Goal: Task Accomplishment & Management: Complete application form

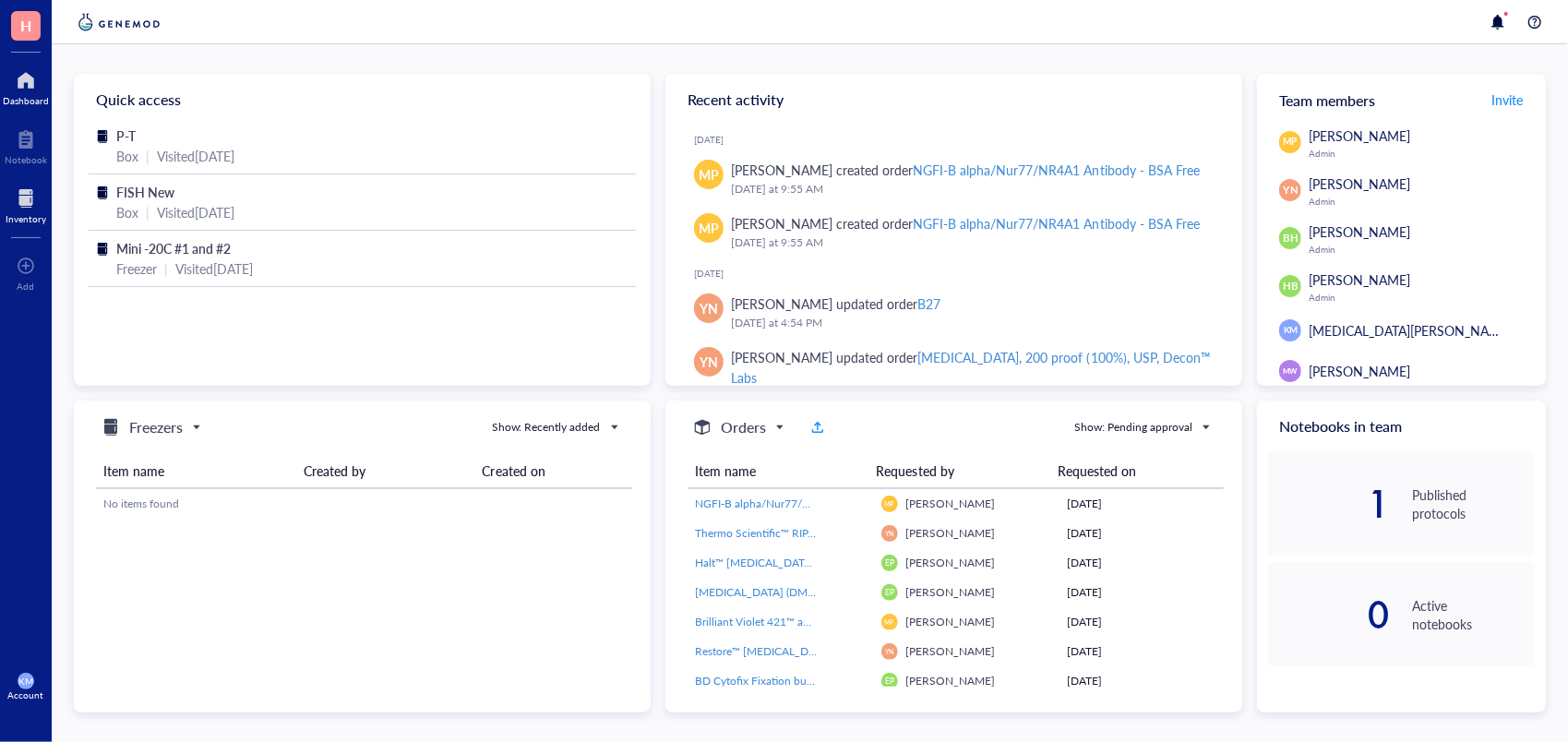
click at [31, 197] on div at bounding box center [26, 198] width 40 height 30
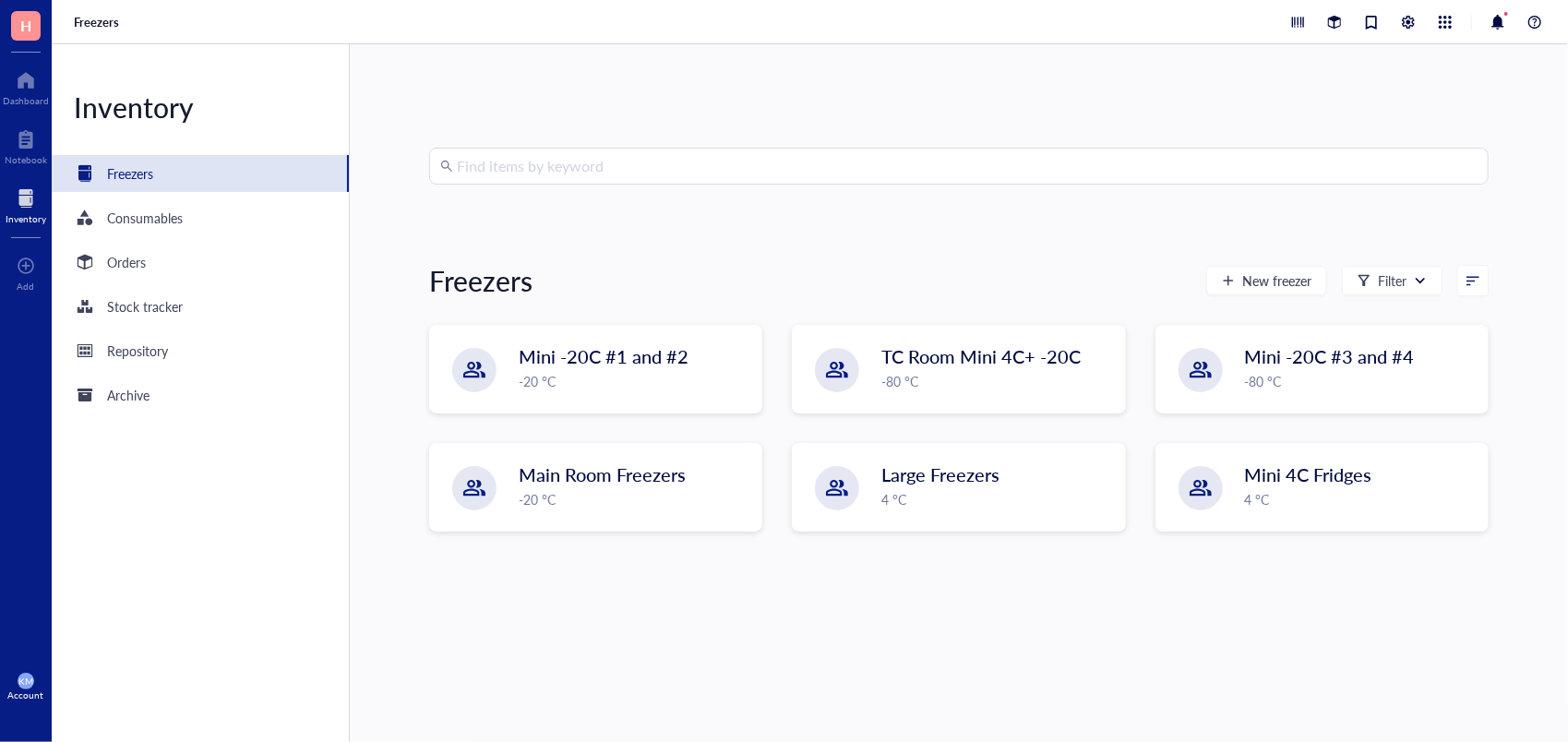
click at [552, 175] on input "search" at bounding box center [967, 167] width 1021 height 36
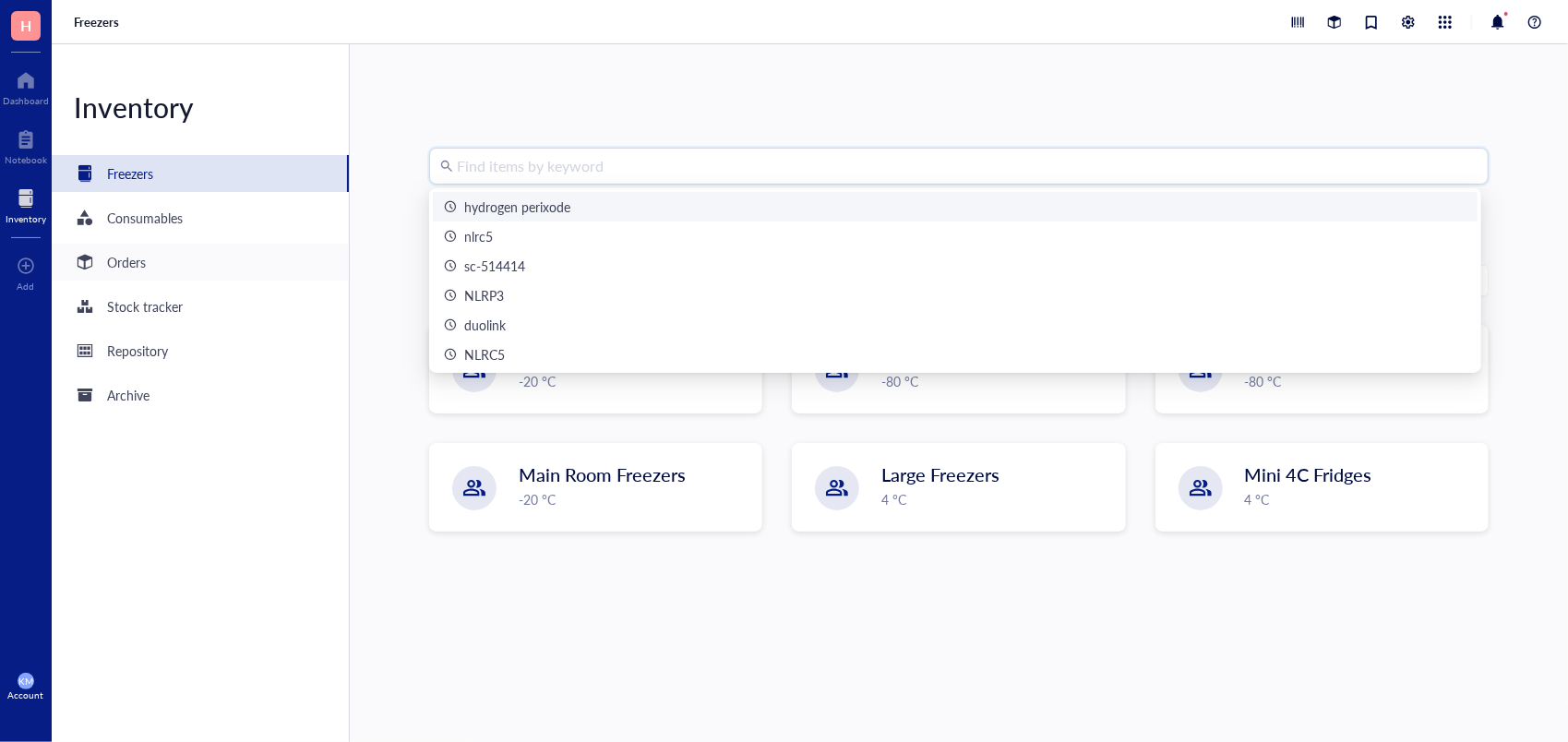
click at [156, 265] on div "Orders" at bounding box center [199, 261] width 297 height 37
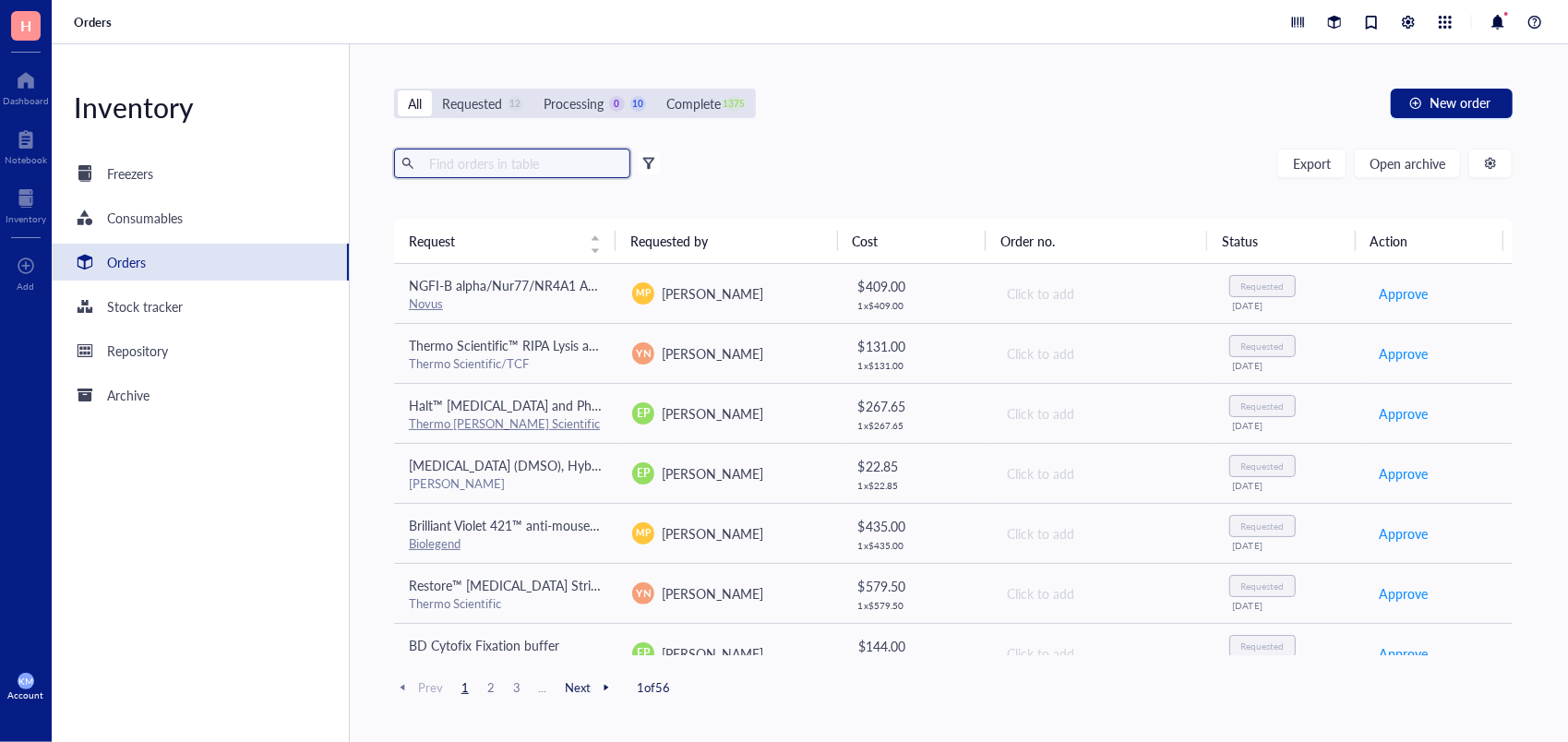
click at [578, 169] on input "text" at bounding box center [523, 164] width 201 height 28
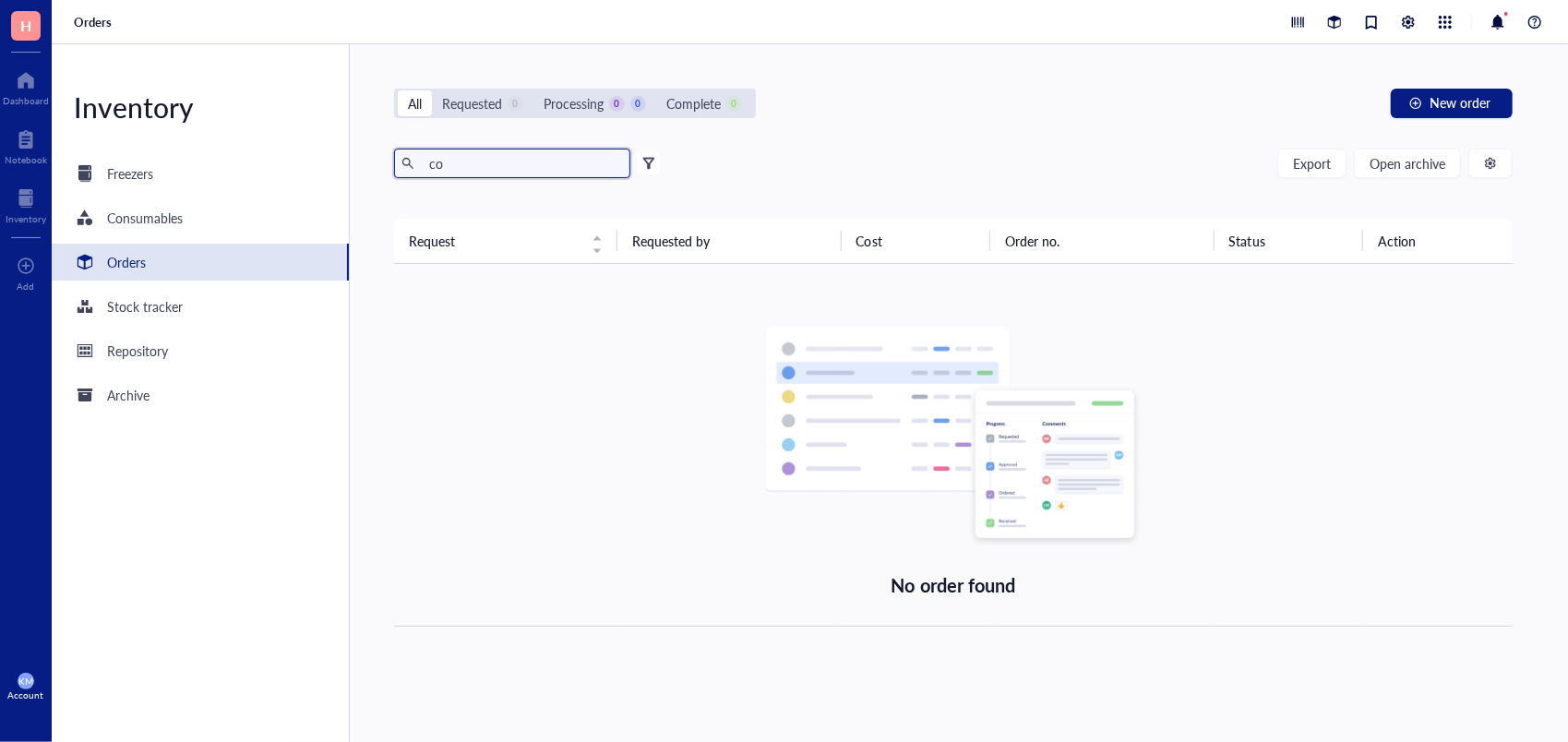
type input "c"
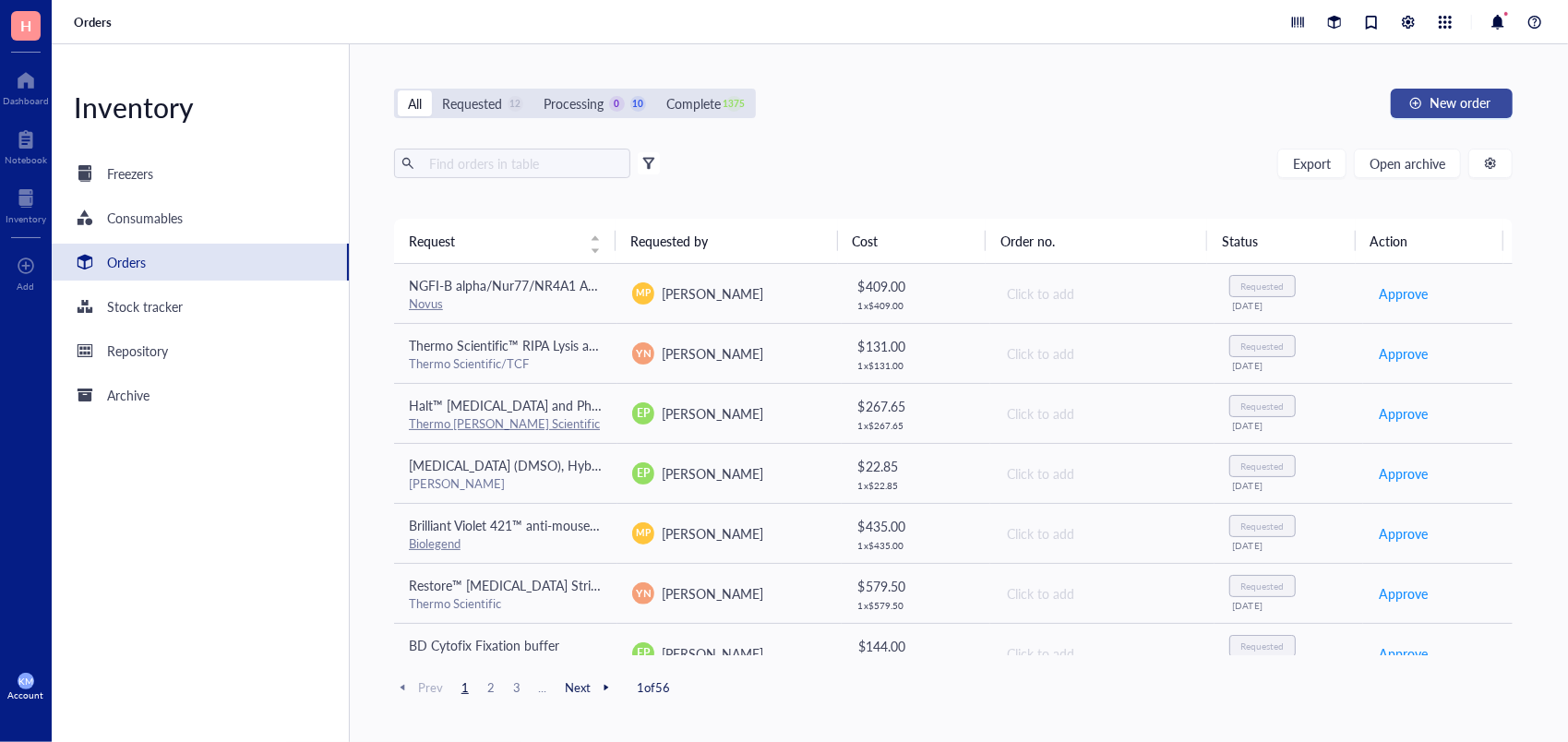
click at [1496, 101] on button "New order" at bounding box center [1452, 104] width 121 height 30
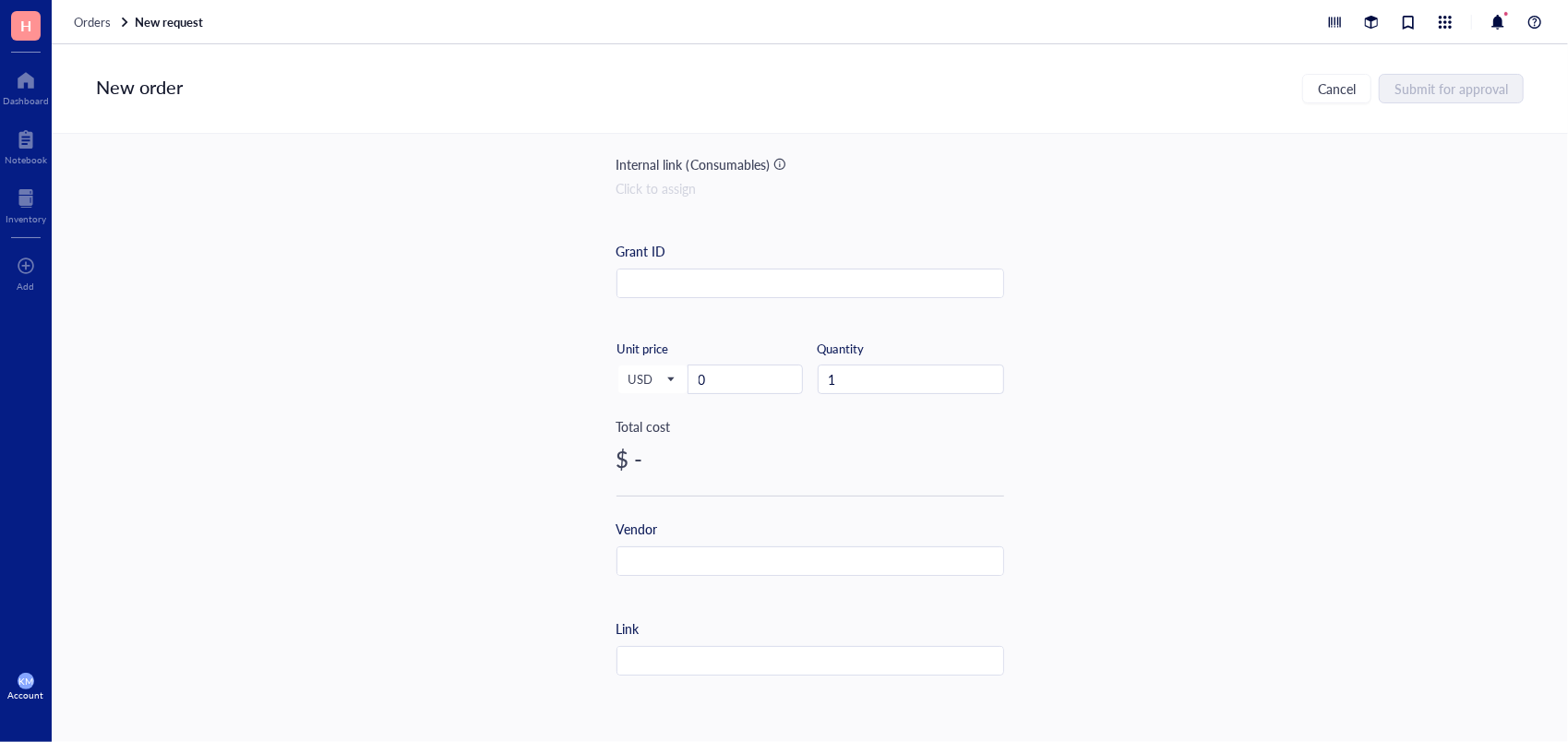
scroll to position [240, 0]
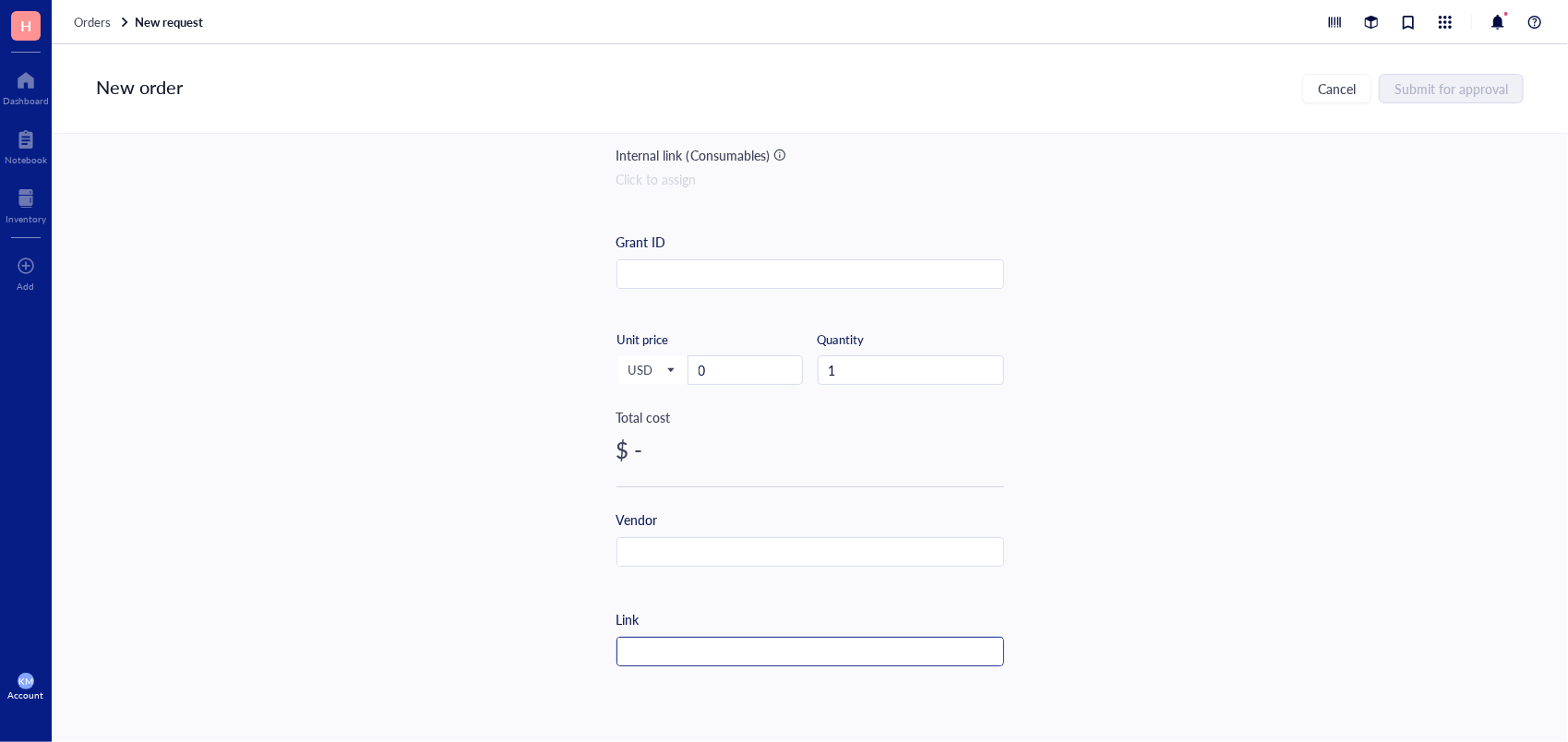
click at [696, 648] on input "text" at bounding box center [810, 652] width 386 height 30
paste input "16004-094"
type input "16004-094"
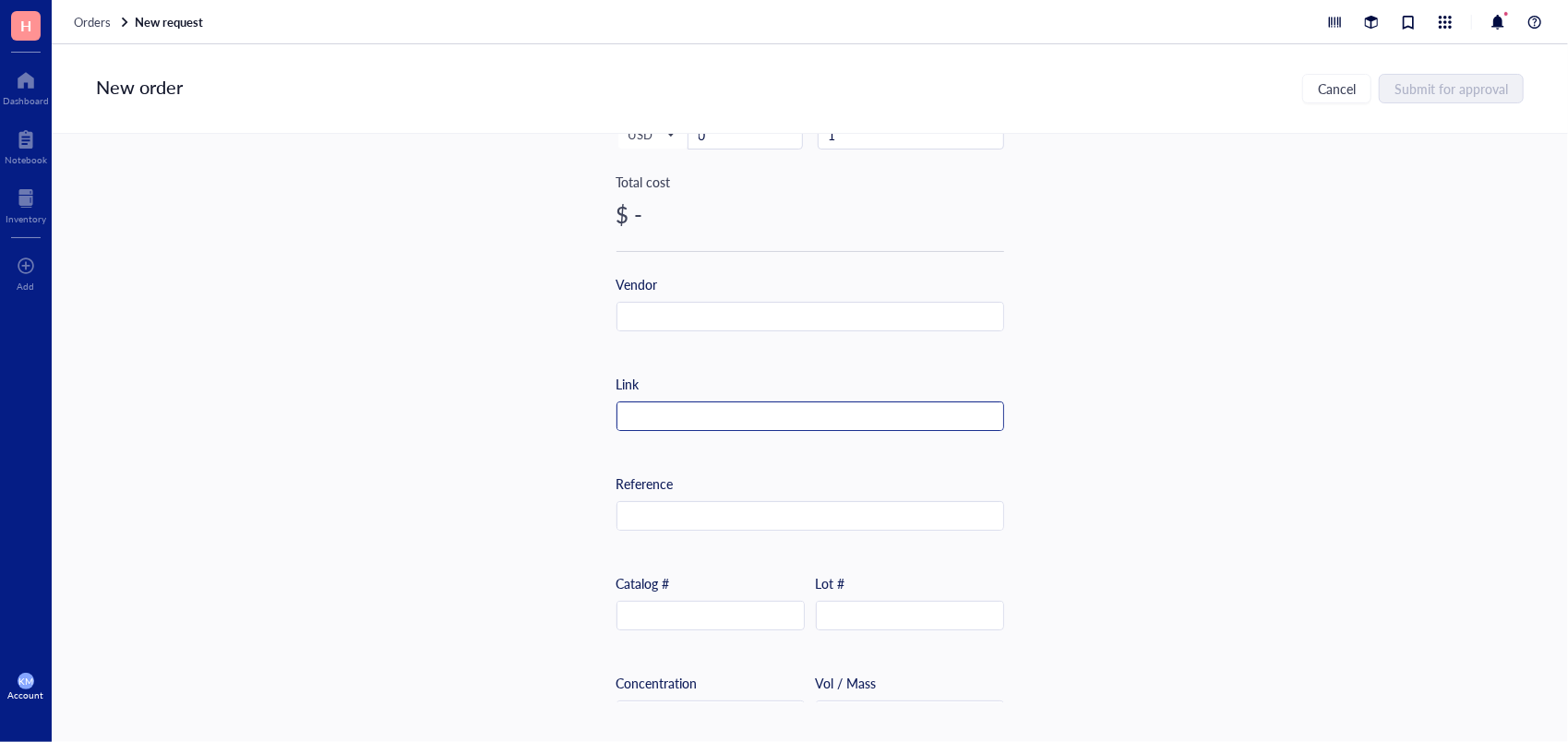
scroll to position [514, 0]
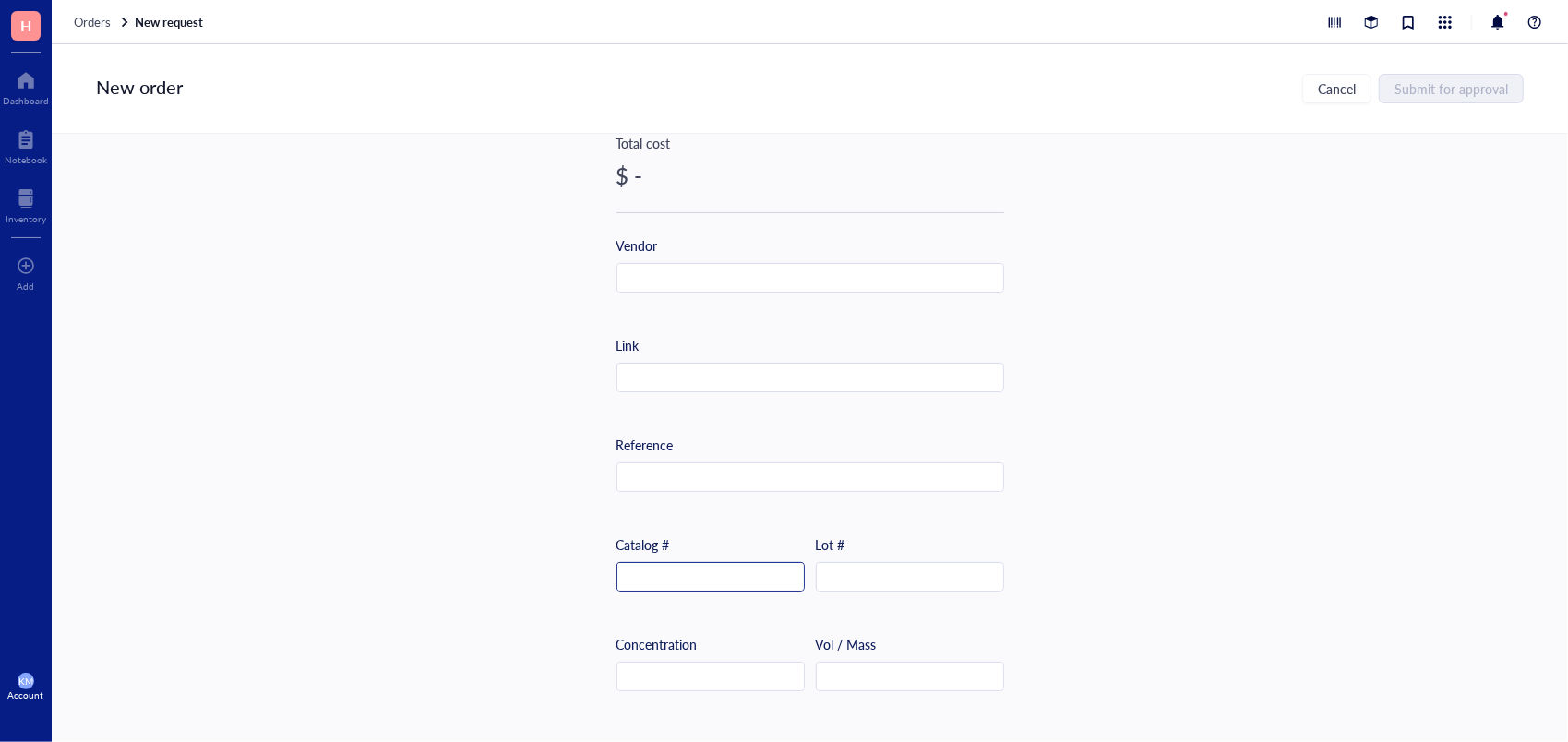
click at [765, 569] on input "text" at bounding box center [710, 578] width 187 height 30
click at [684, 370] on input "text" at bounding box center [810, 379] width 386 height 30
paste input "[URL][DOMAIN_NAME]"
type input "[URL][DOMAIN_NAME]"
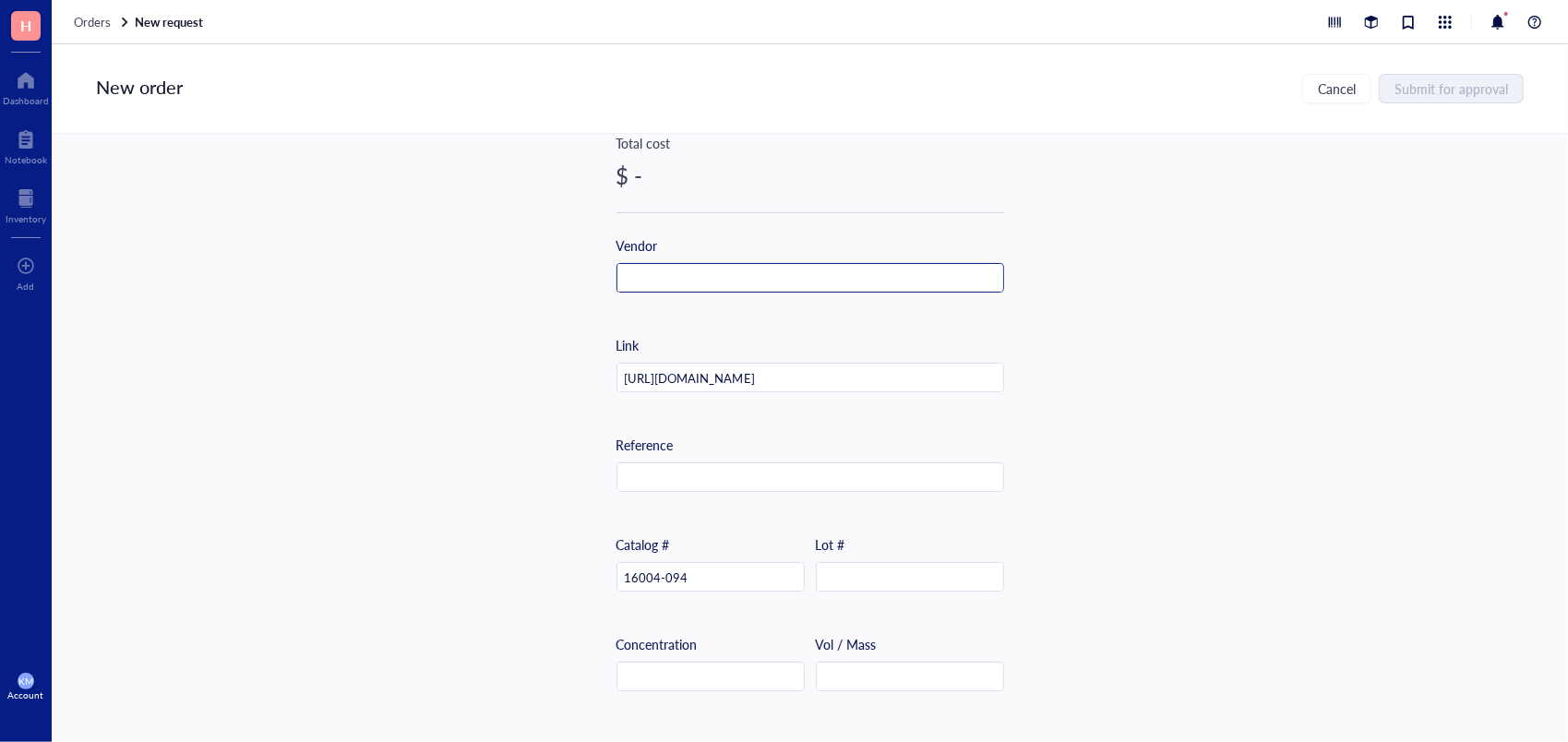
scroll to position [0, 0]
click at [786, 273] on input "text" at bounding box center [810, 279] width 386 height 30
click at [755, 275] on input "V" at bounding box center [810, 279] width 386 height 30
click at [755, 275] on input "VW" at bounding box center [810, 279] width 386 height 30
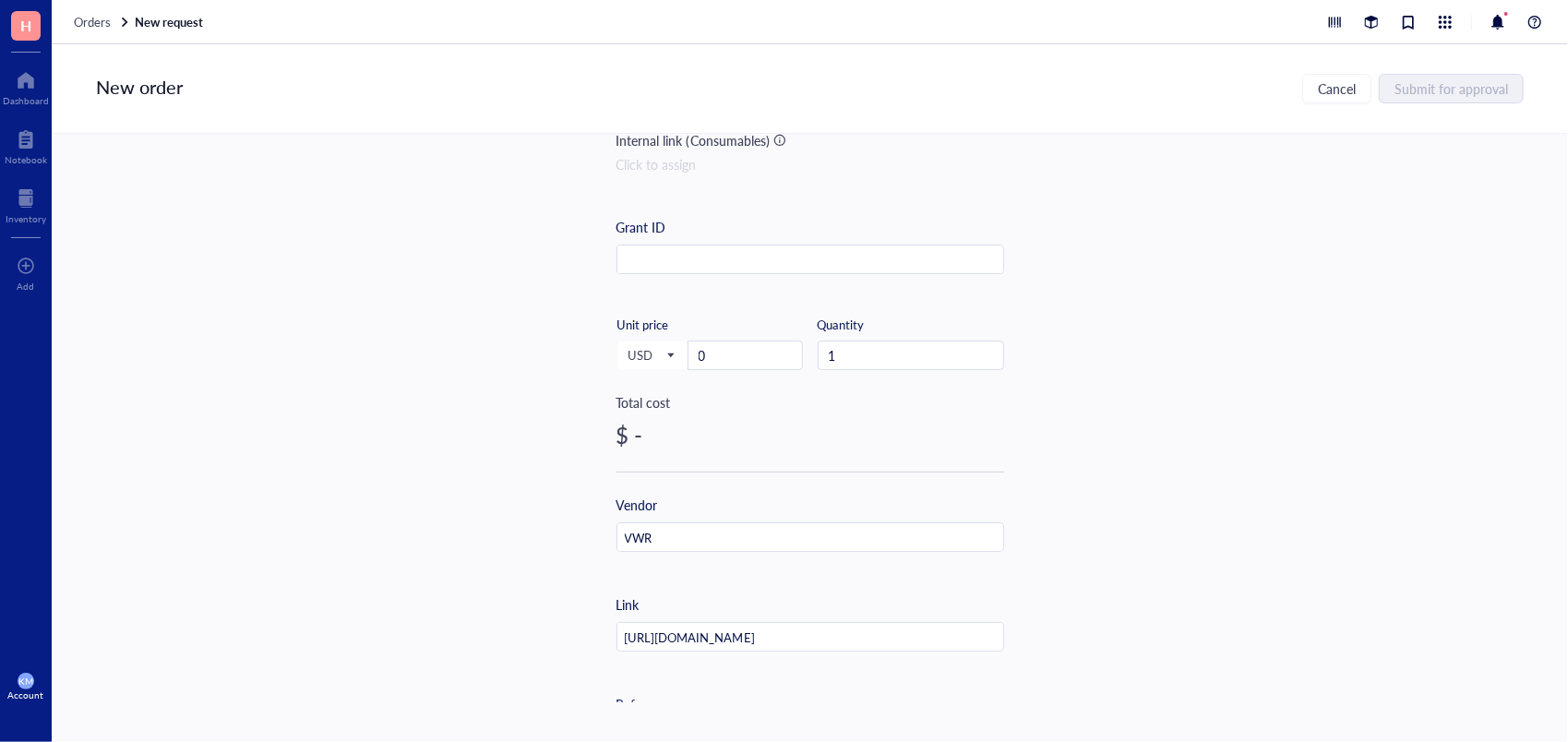
scroll to position [219, 0]
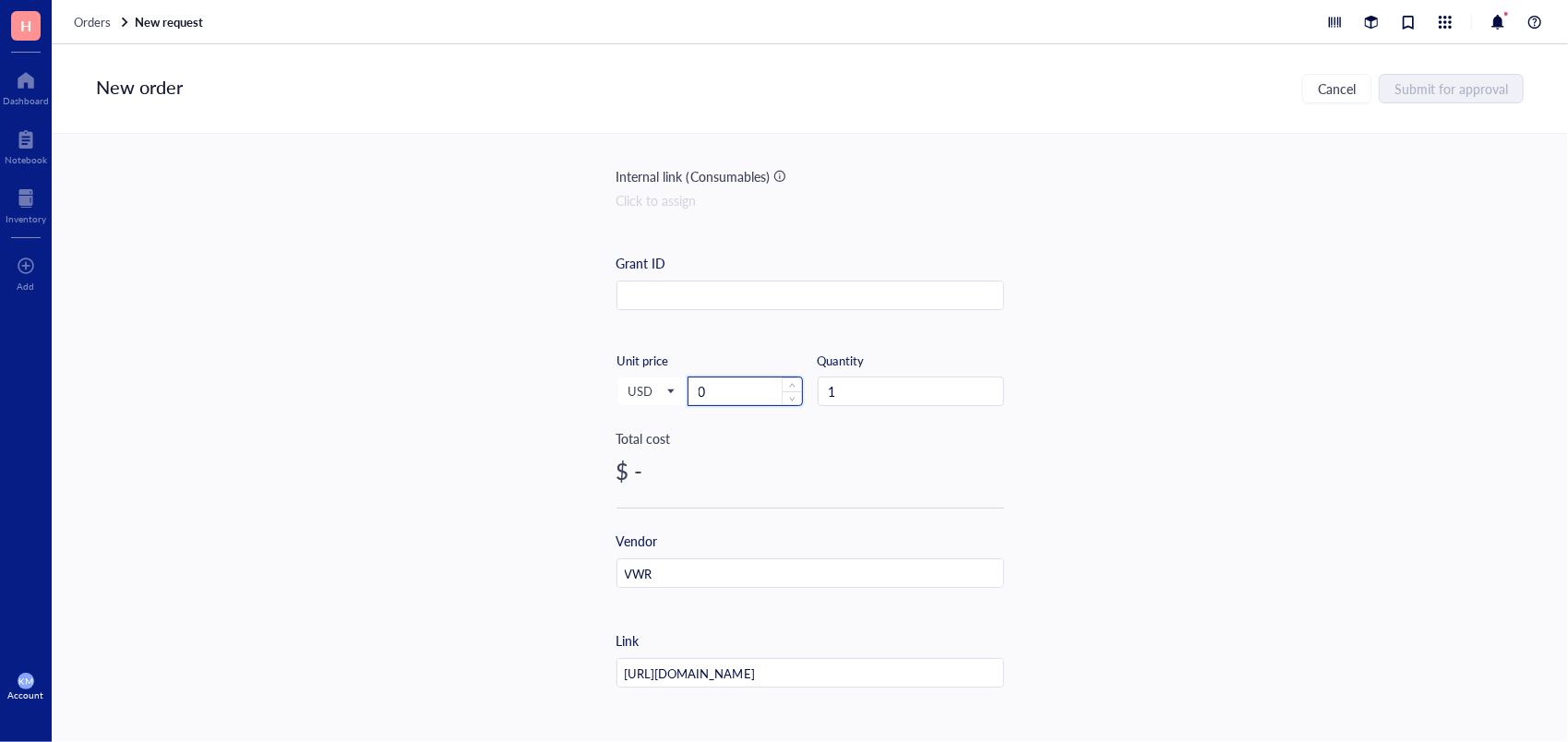
click at [750, 388] on input "0" at bounding box center [745, 392] width 113 height 28
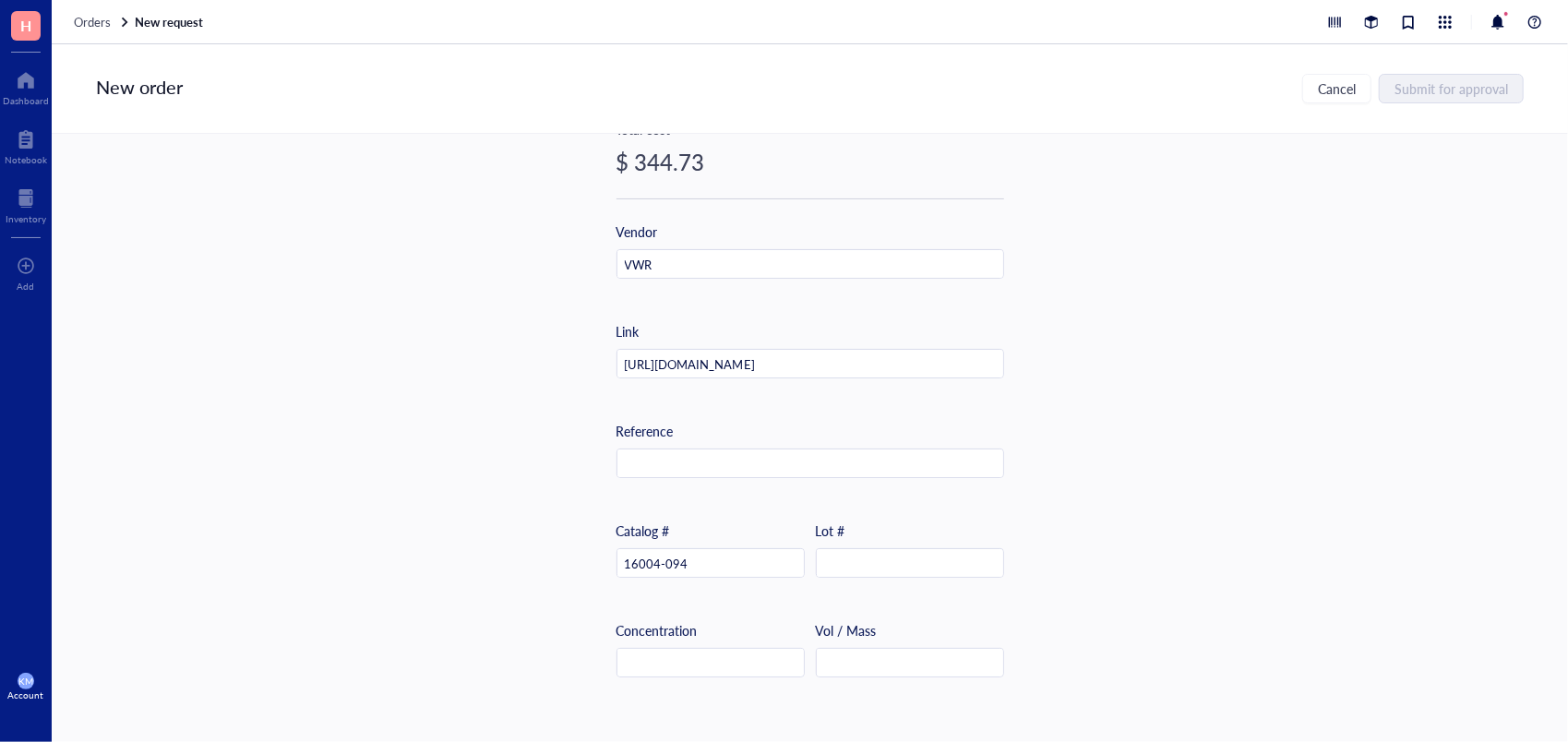
scroll to position [681, 0]
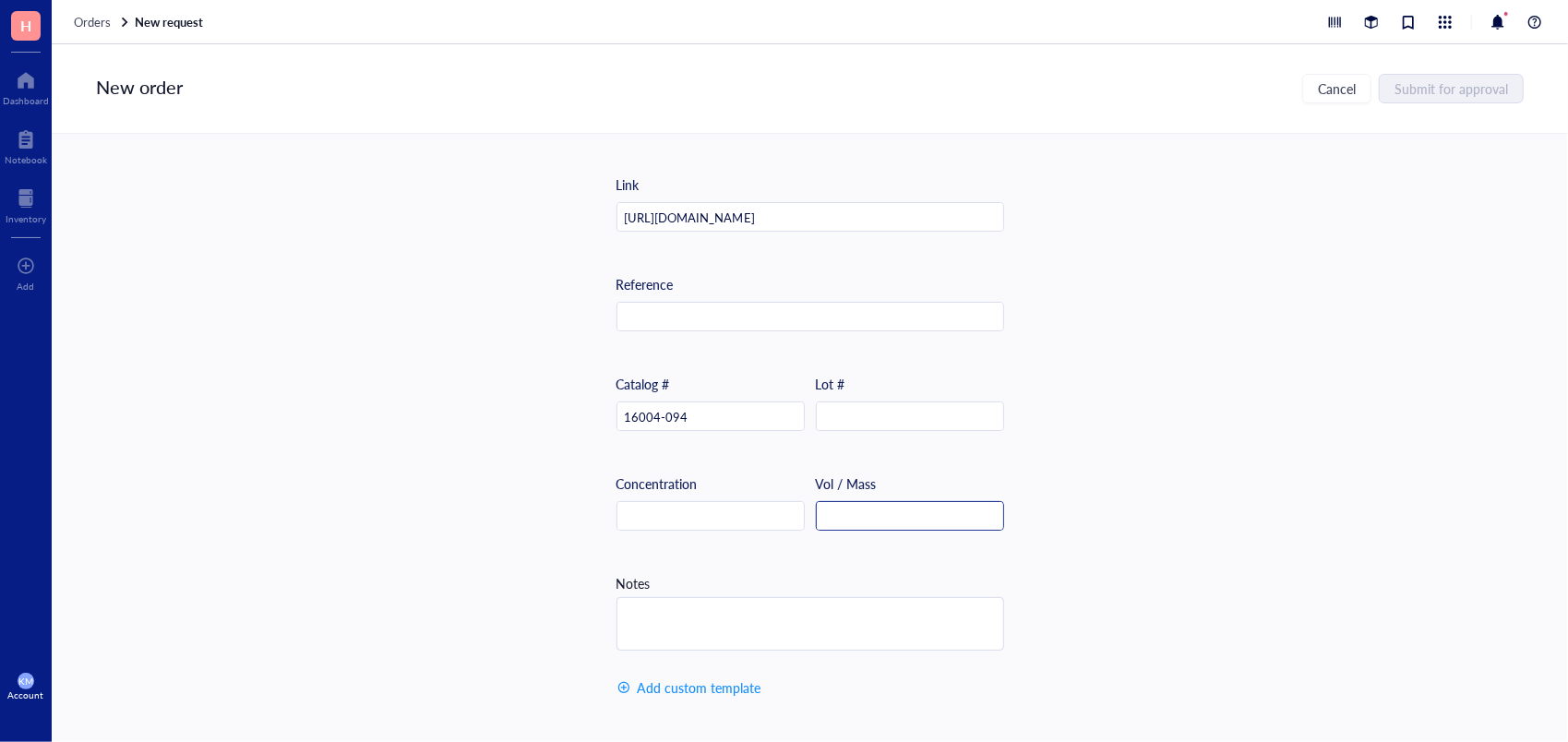
click at [865, 515] on input "text" at bounding box center [910, 517] width 187 height 30
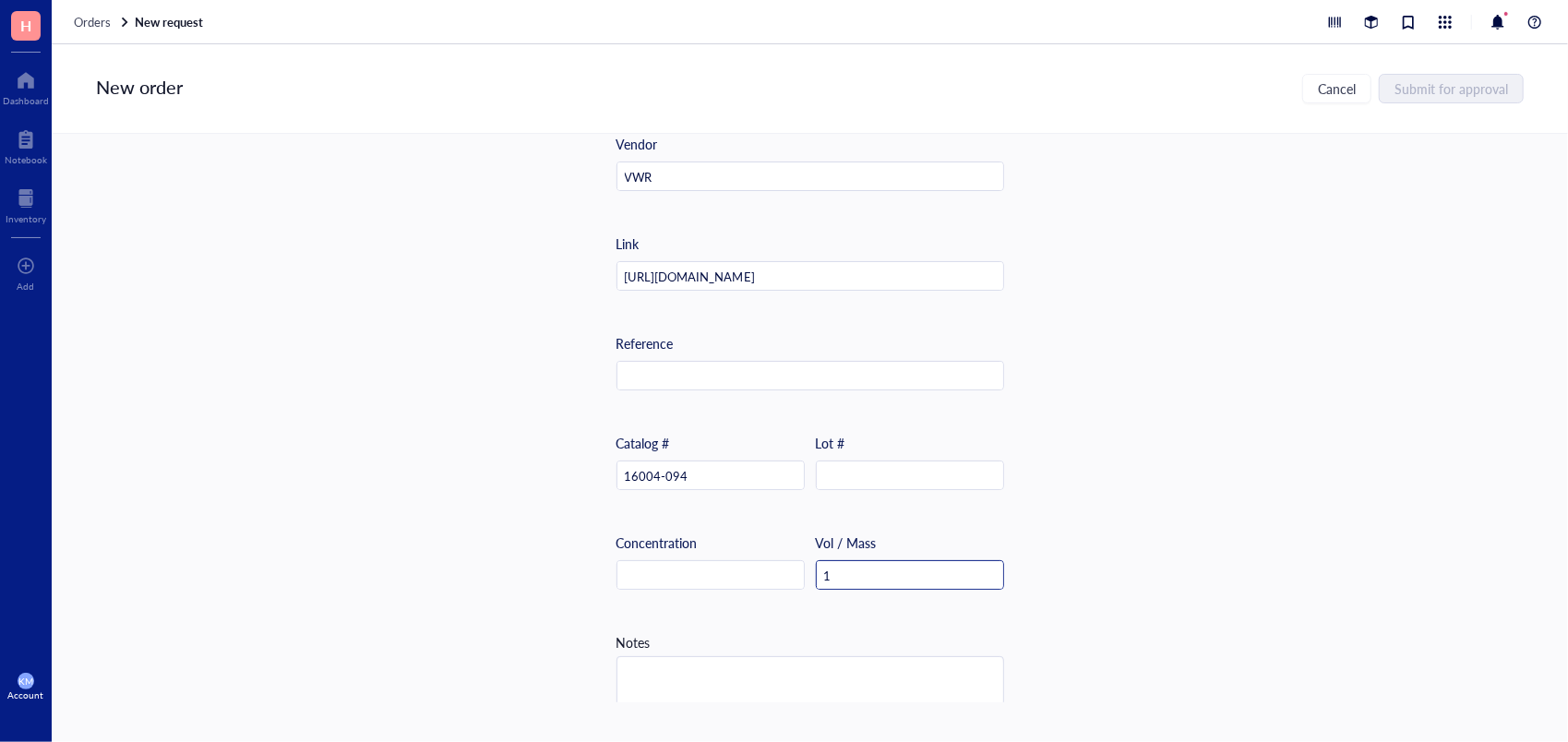
click at [866, 578] on input "1" at bounding box center [910, 576] width 187 height 30
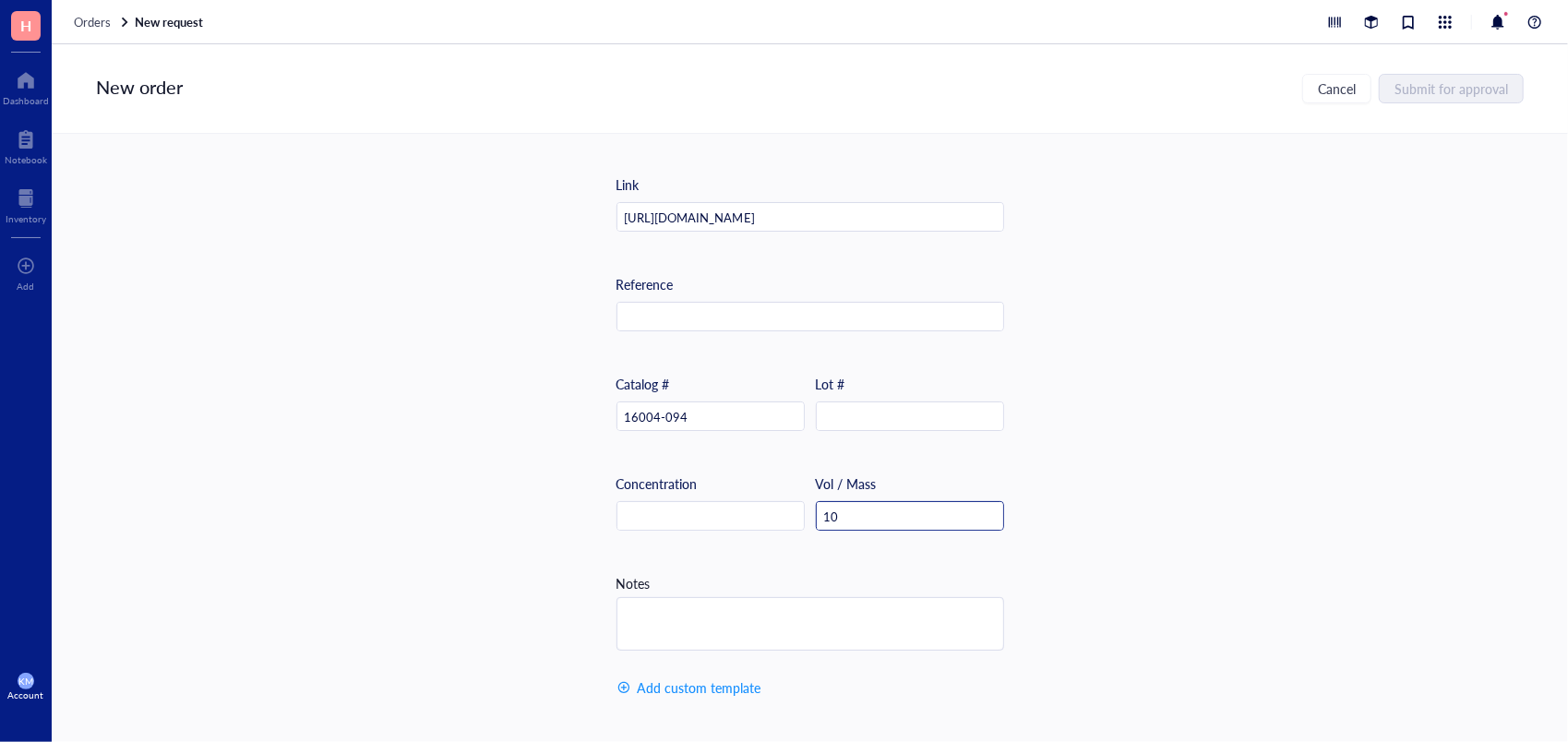
click at [862, 515] on input "10" at bounding box center [910, 517] width 187 height 30
drag, startPoint x: 862, startPoint y: 515, endPoint x: 753, endPoint y: 500, distance: 110.0
click at [753, 500] on div "Vendor VWR Link [URL][DOMAIN_NAME] Reference Catalog # 16004-094 Lot # Concentr…" at bounding box center [810, 374] width 388 height 598
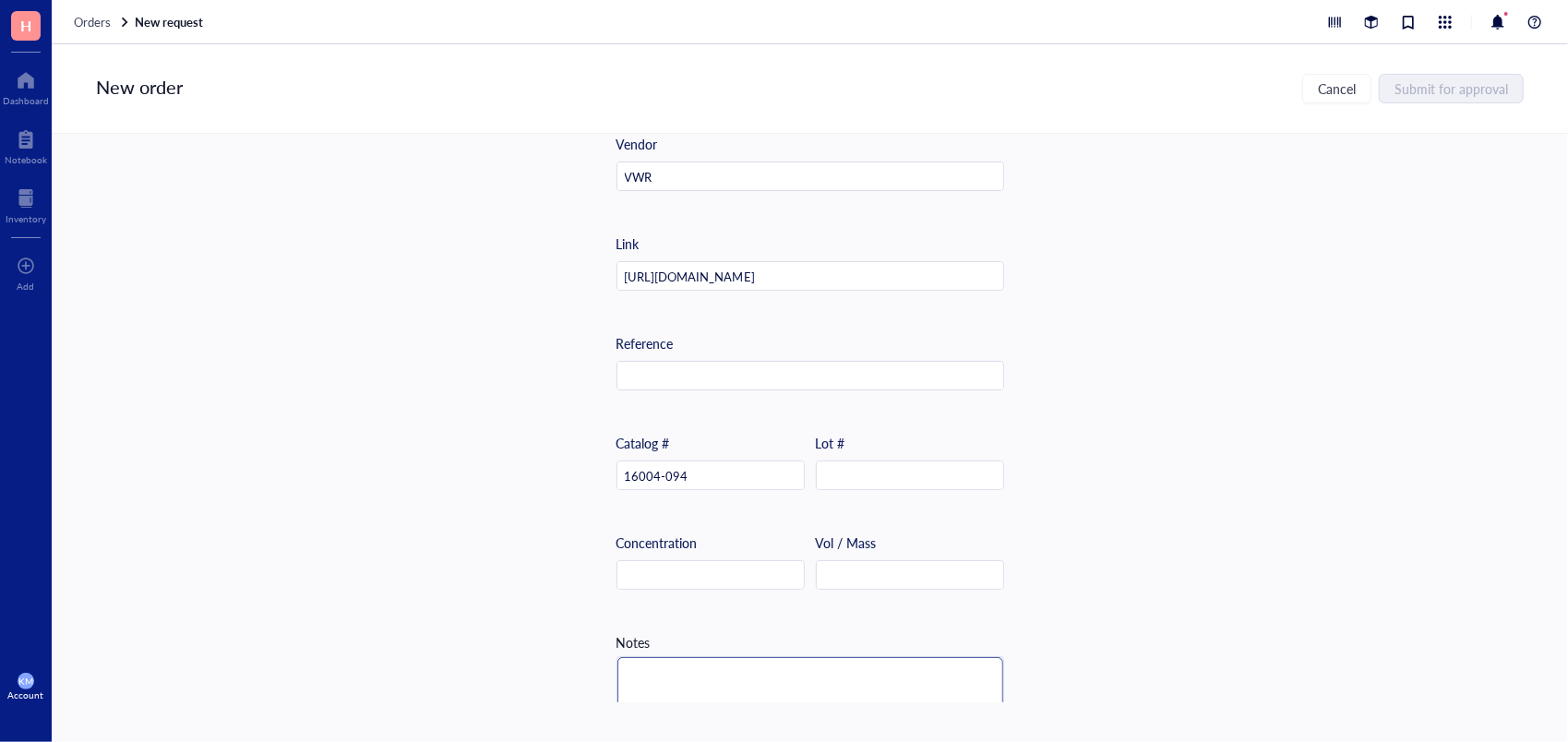
click at [700, 675] on textarea at bounding box center [810, 683] width 386 height 51
type textarea "c"
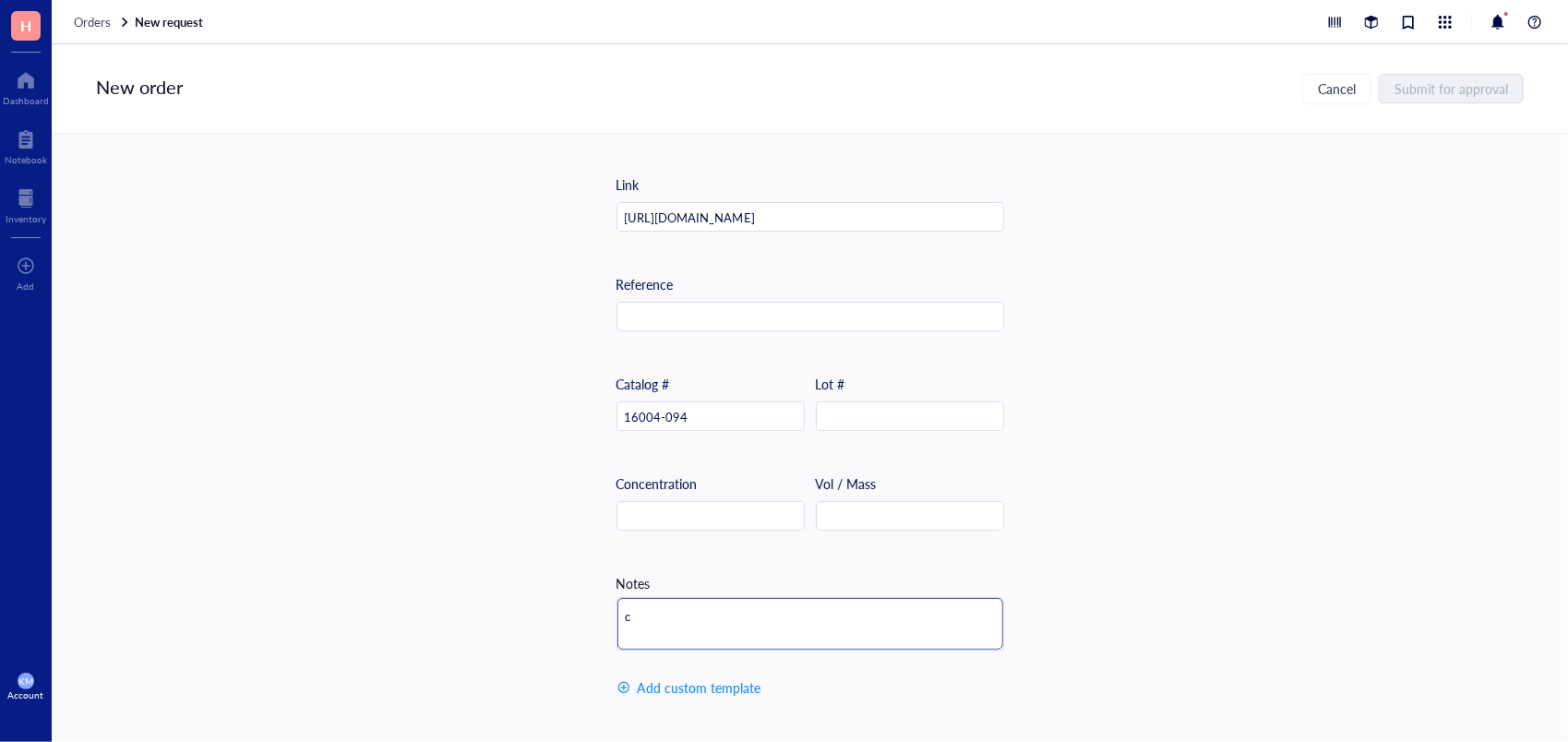
click at [650, 611] on textarea "c" at bounding box center [810, 624] width 386 height 51
drag, startPoint x: 650, startPoint y: 611, endPoint x: 609, endPoint y: 604, distance: 41.6
click at [609, 604] on div "Item name * Internal link (Freezer) Click to assign Internal link (Consumables)…" at bounding box center [809, 418] width 1517 height 568
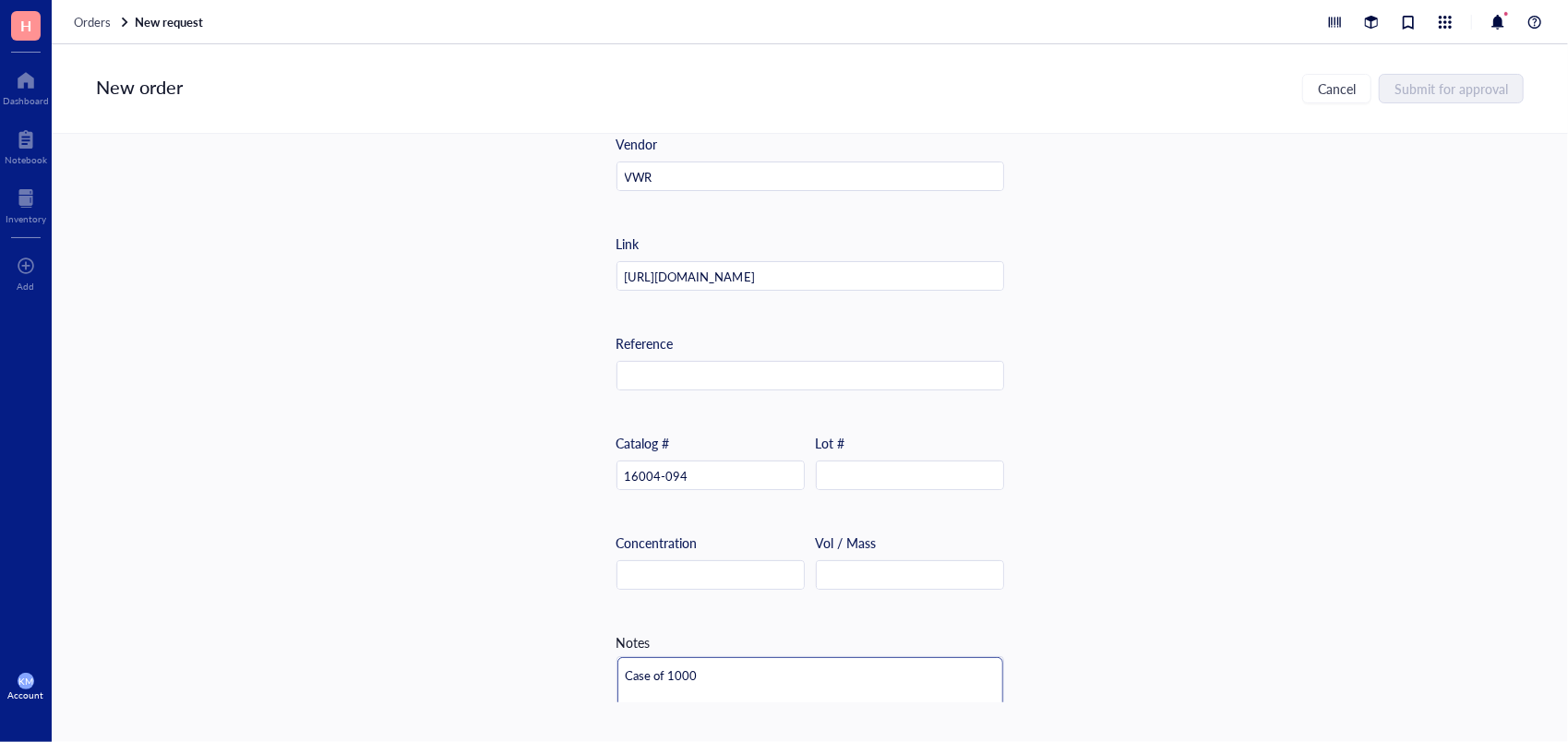
type textarea "Case of 1000"
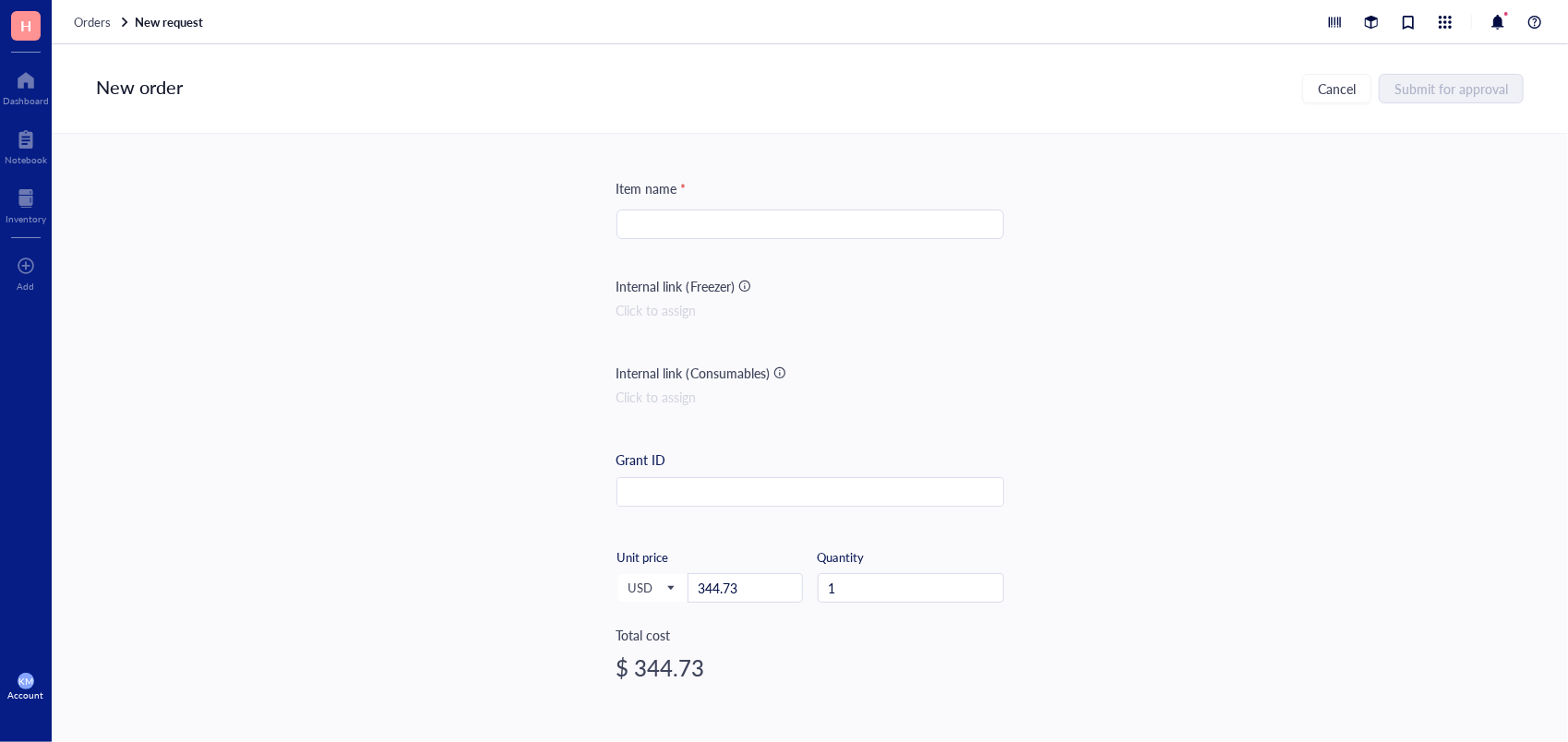
scroll to position [0, 0]
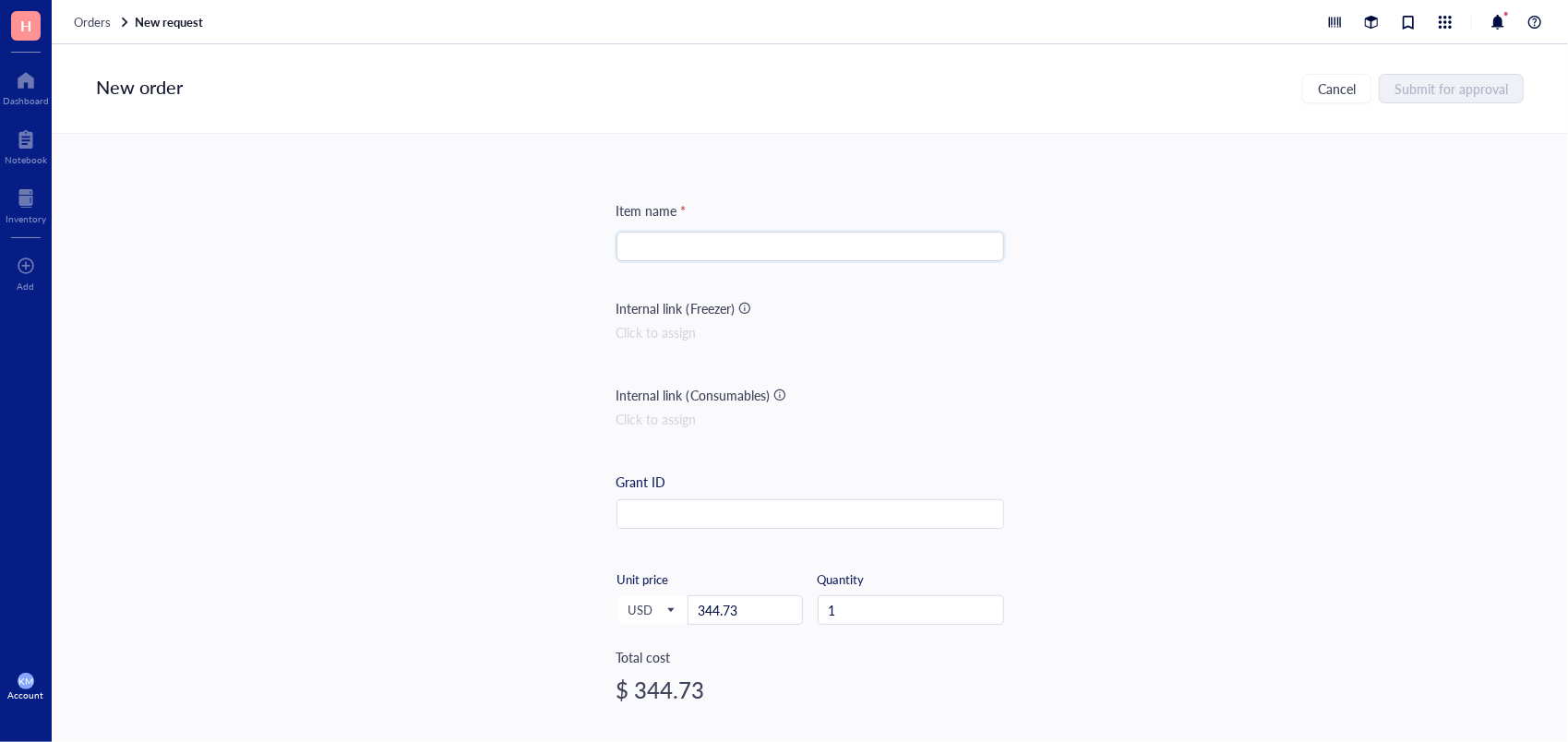
click at [650, 235] on input "search" at bounding box center [810, 247] width 365 height 28
paste input "VWR VistaVision™ Cover Glasses, No. 1"
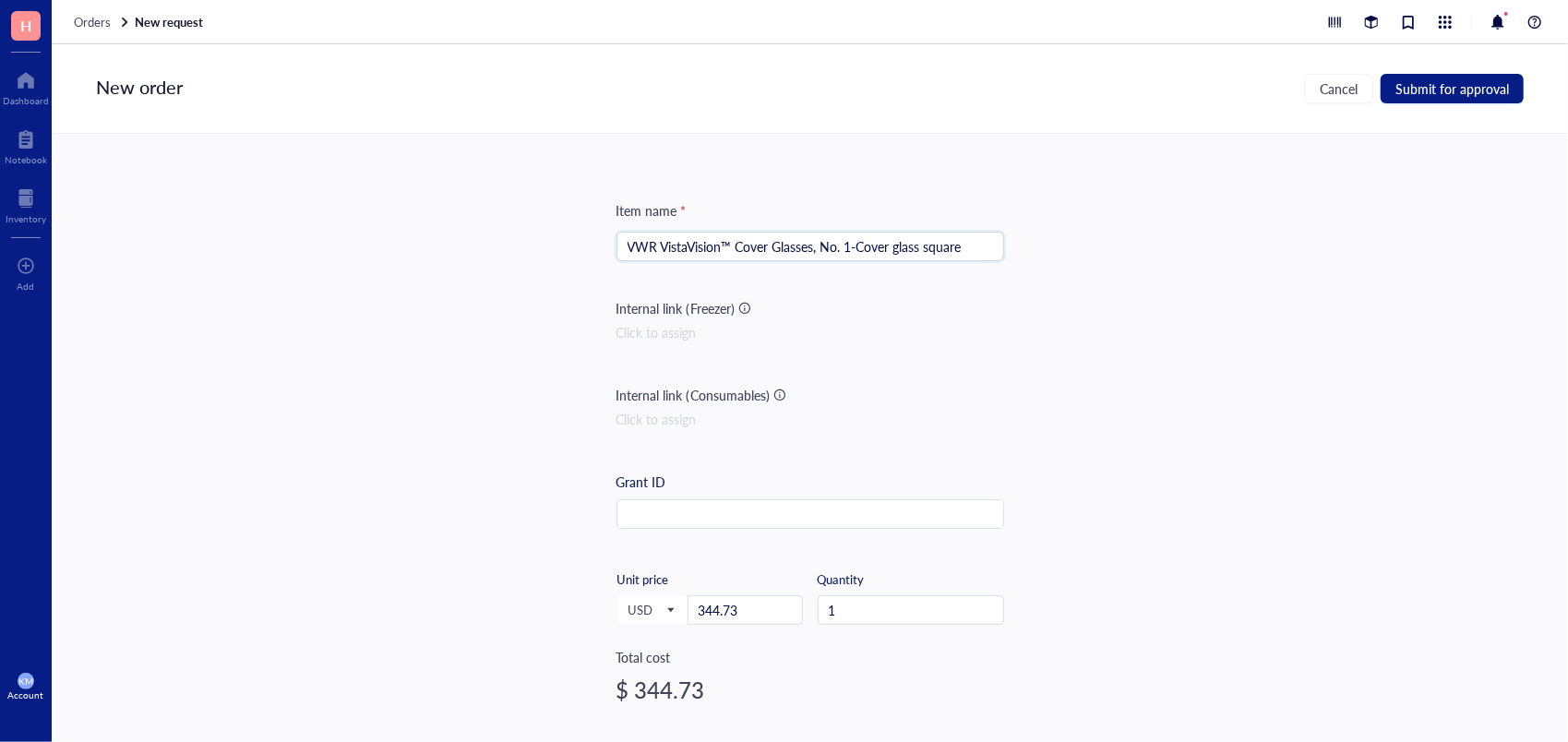
type input "VWR VistaVision™ Cover Glasses, No. 1-Cover glass square"
click at [1458, 86] on span "Submit for approval" at bounding box center [1452, 88] width 113 height 15
